Goal: Task Accomplishment & Management: Use online tool/utility

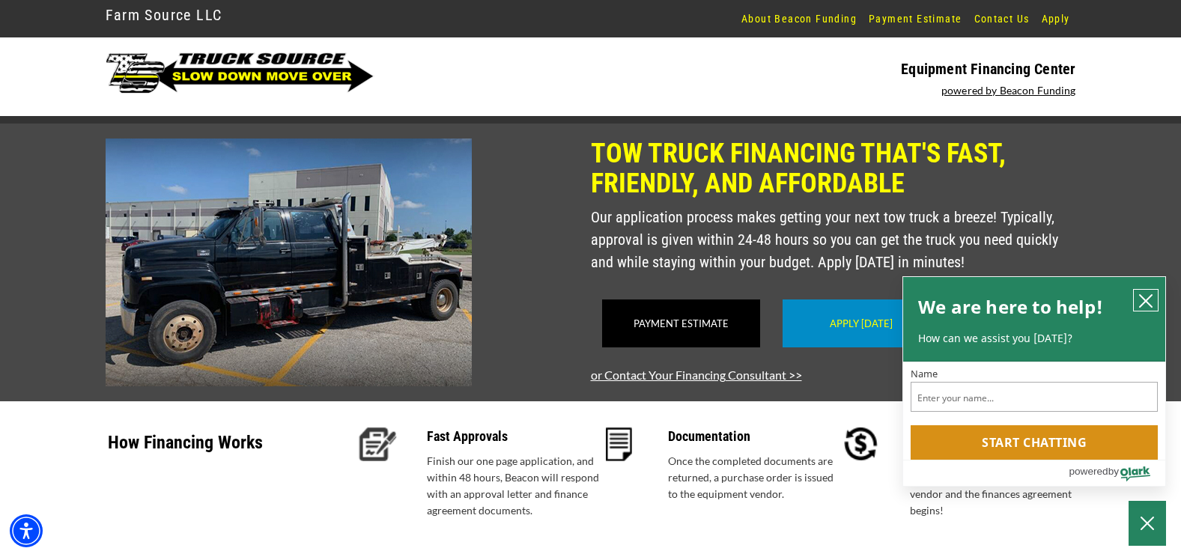
click at [1148, 296] on icon "close chatbox" at bounding box center [1145, 301] width 12 height 12
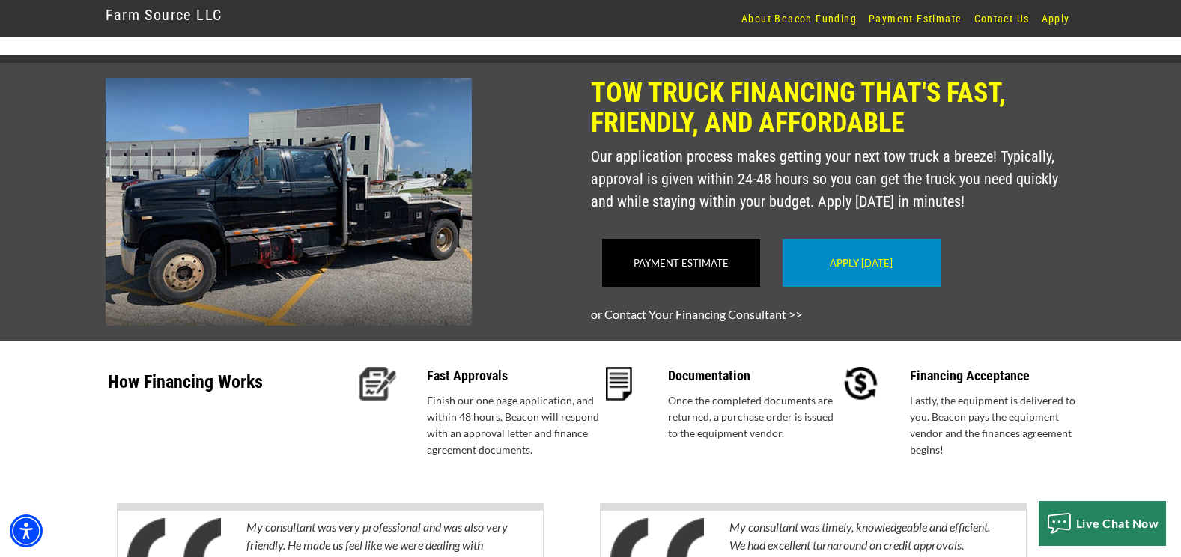
scroll to position [60, 0]
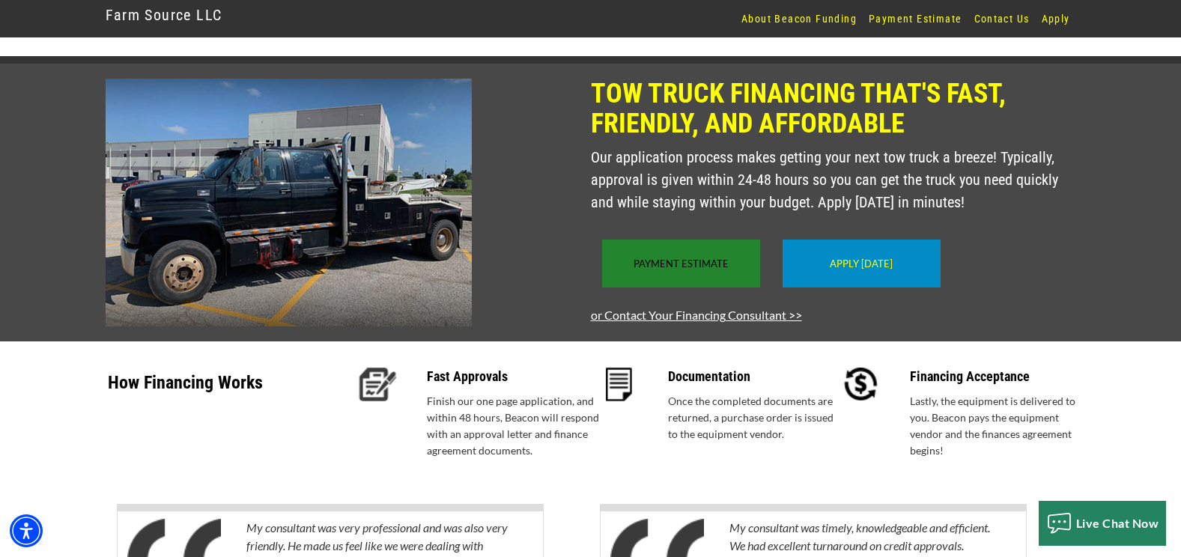
click at [723, 287] on div "Payment Estimate" at bounding box center [681, 264] width 158 height 48
click at [669, 273] on div "Payment Estimate" at bounding box center [681, 264] width 158 height 48
click at [704, 270] on link "Payment Estimate" at bounding box center [680, 264] width 95 height 12
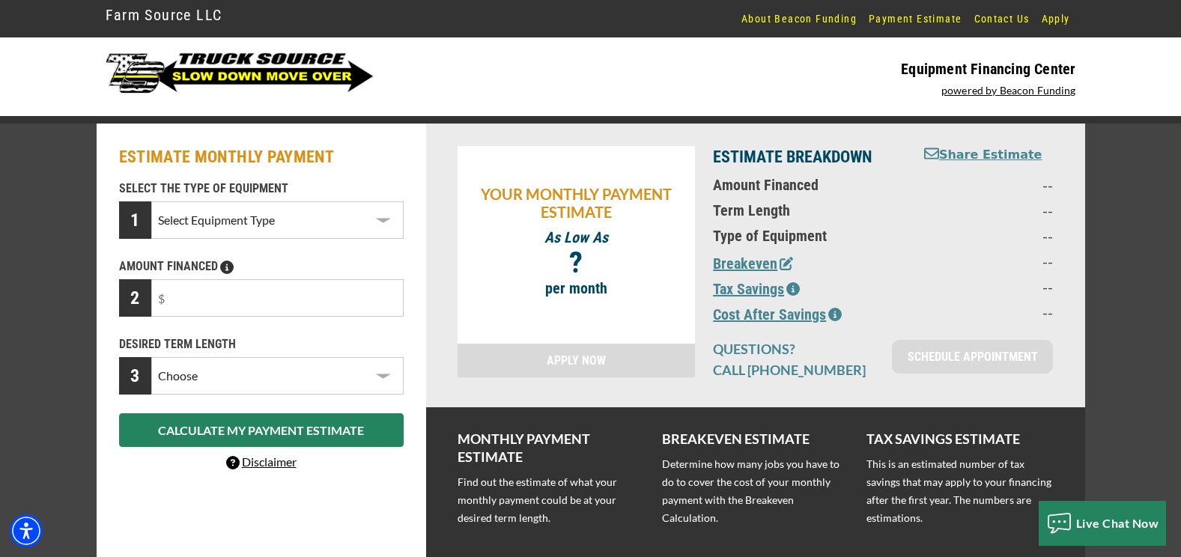
click at [341, 214] on select "Select Equipment Type Tow Truck Trailer Commercial Truck Other" at bounding box center [277, 219] width 252 height 37
select select "5"
click at [151, 201] on select "Select Equipment Type Tow Truck Trailer Commercial Truck Other" at bounding box center [277, 219] width 252 height 37
click at [296, 305] on input "text" at bounding box center [277, 297] width 252 height 37
type input "$70,000"
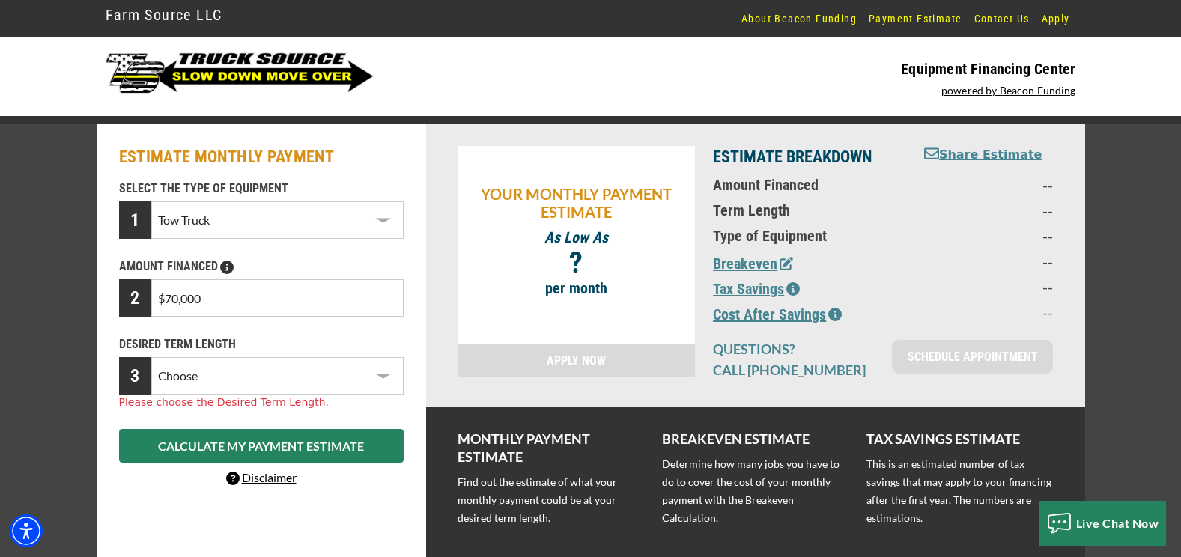
click at [275, 382] on select "Choose 36 Months 48 Months 60 Months" at bounding box center [277, 375] width 252 height 37
click at [151, 357] on select "Choose 36 Months 48 Months 60 Months" at bounding box center [277, 375] width 252 height 37
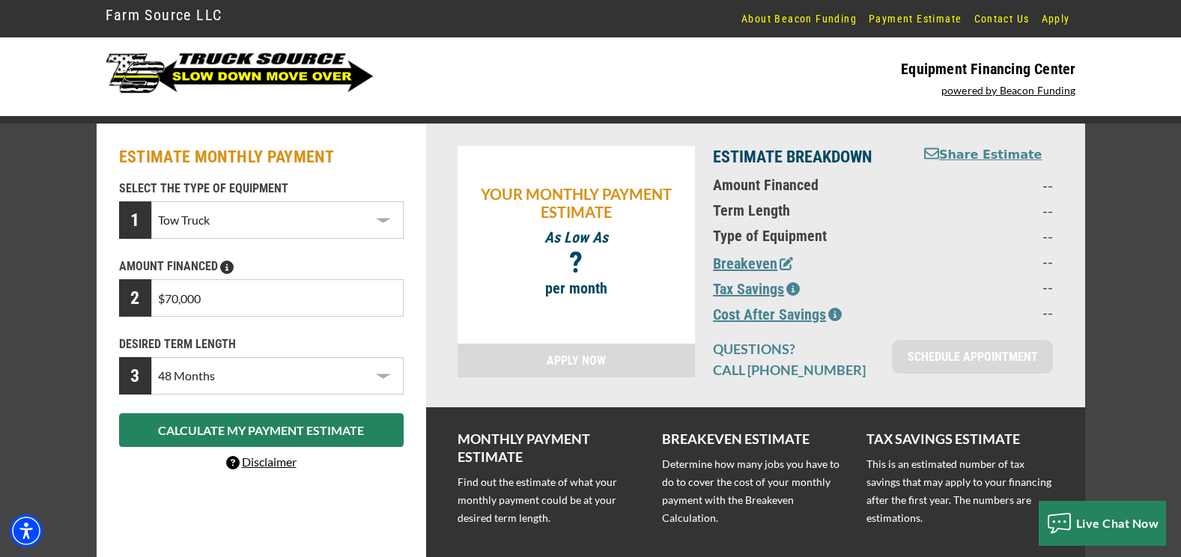
click at [273, 383] on select "Choose 36 Months 48 Months 60 Months" at bounding box center [277, 375] width 252 height 37
select select "60"
click at [151, 357] on select "Choose 36 Months 48 Months 60 Months" at bounding box center [277, 375] width 252 height 37
click at [277, 391] on select "Choose 36 Months 48 Months 60 Months" at bounding box center [277, 375] width 252 height 37
click at [151, 357] on select "Choose 36 Months 48 Months 60 Months" at bounding box center [277, 375] width 252 height 37
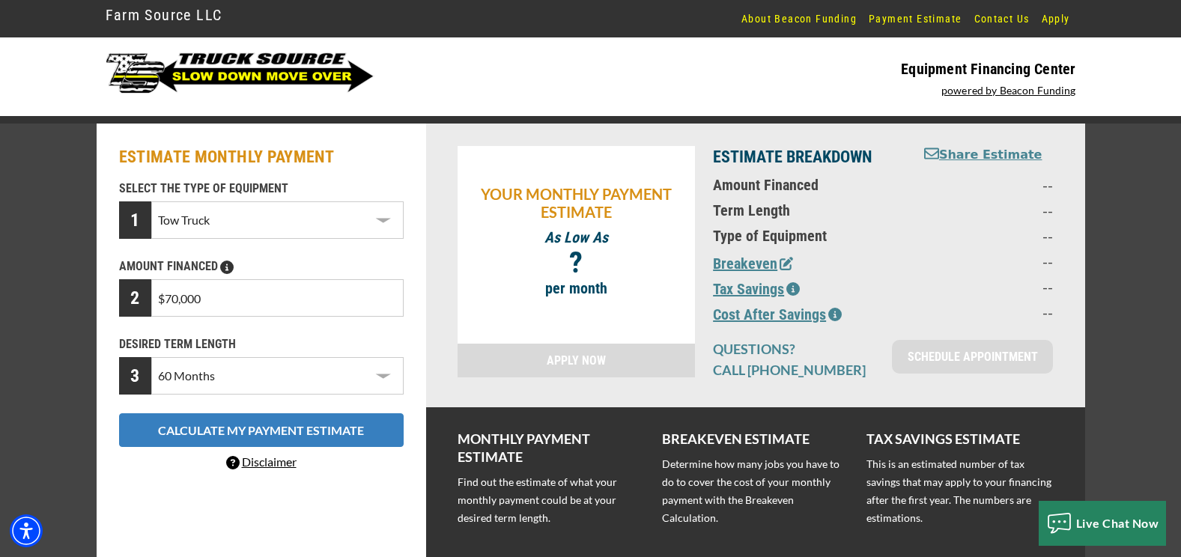
click at [350, 433] on button "CALCULATE MY PAYMENT ESTIMATE" at bounding box center [261, 430] width 284 height 34
